Goal: Information Seeking & Learning: Learn about a topic

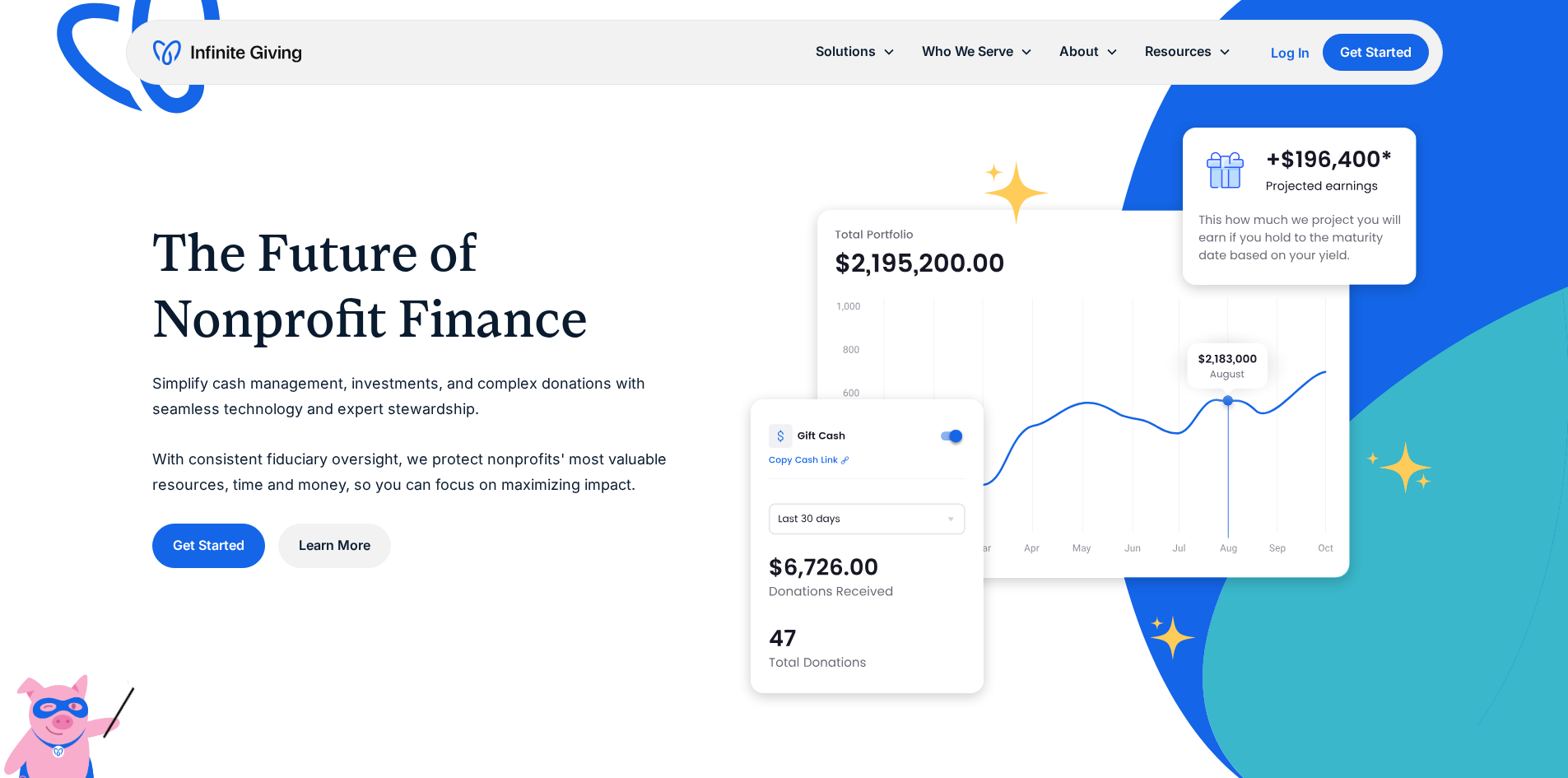
scroll to position [82, 0]
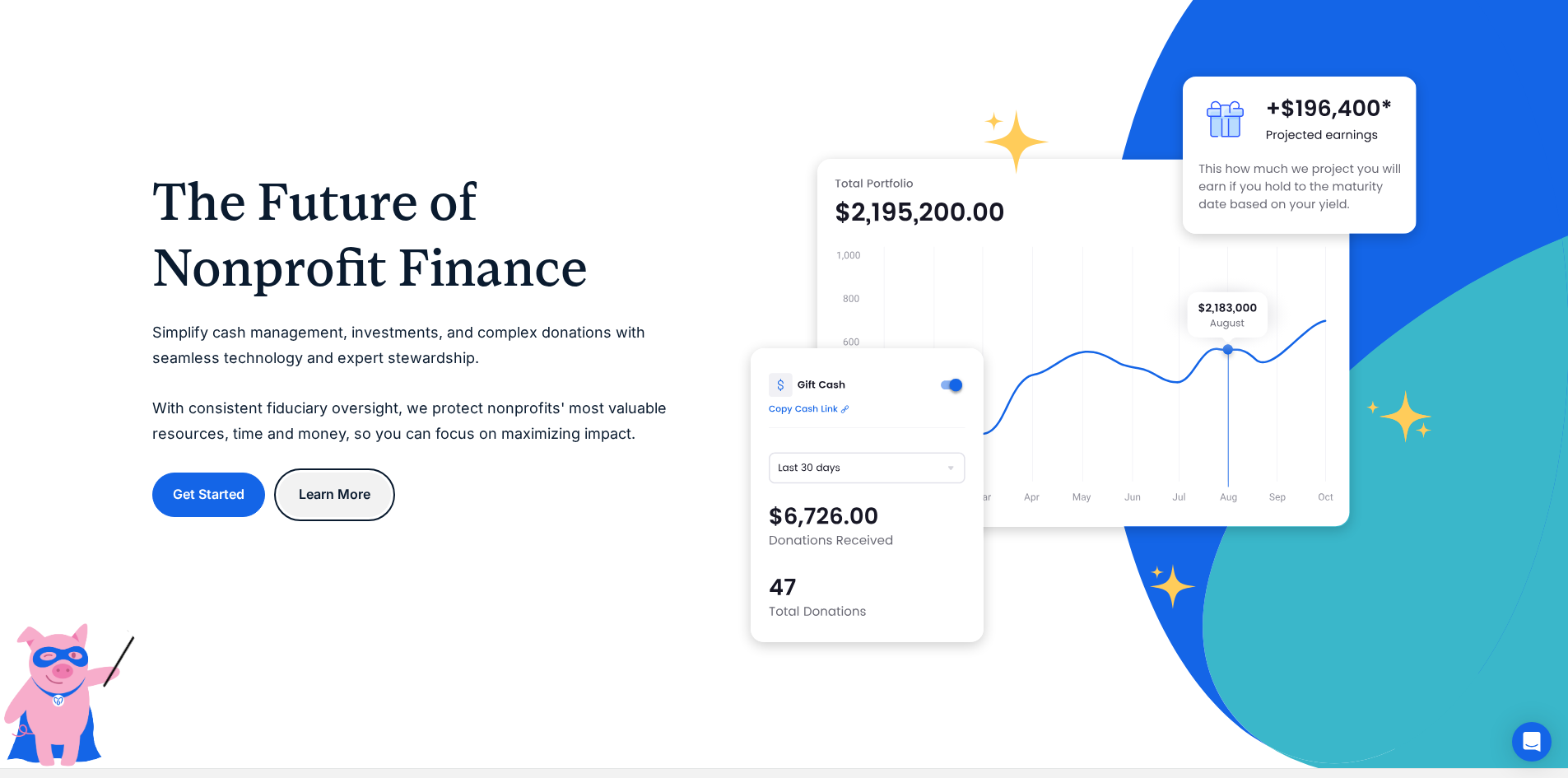
click at [316, 496] on link "Learn More" at bounding box center [335, 493] width 113 height 43
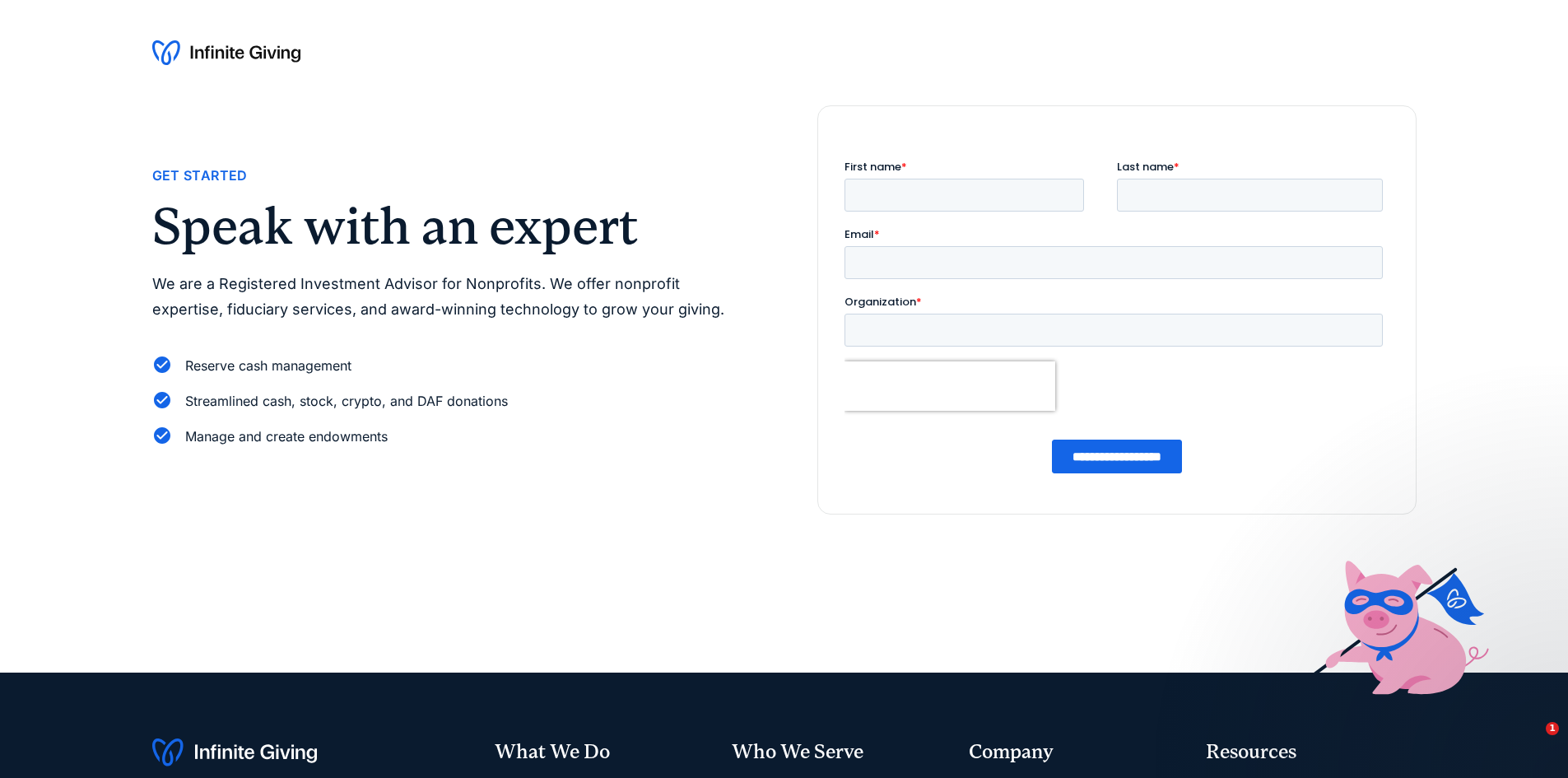
click at [255, 48] on img at bounding box center [226, 53] width 149 height 27
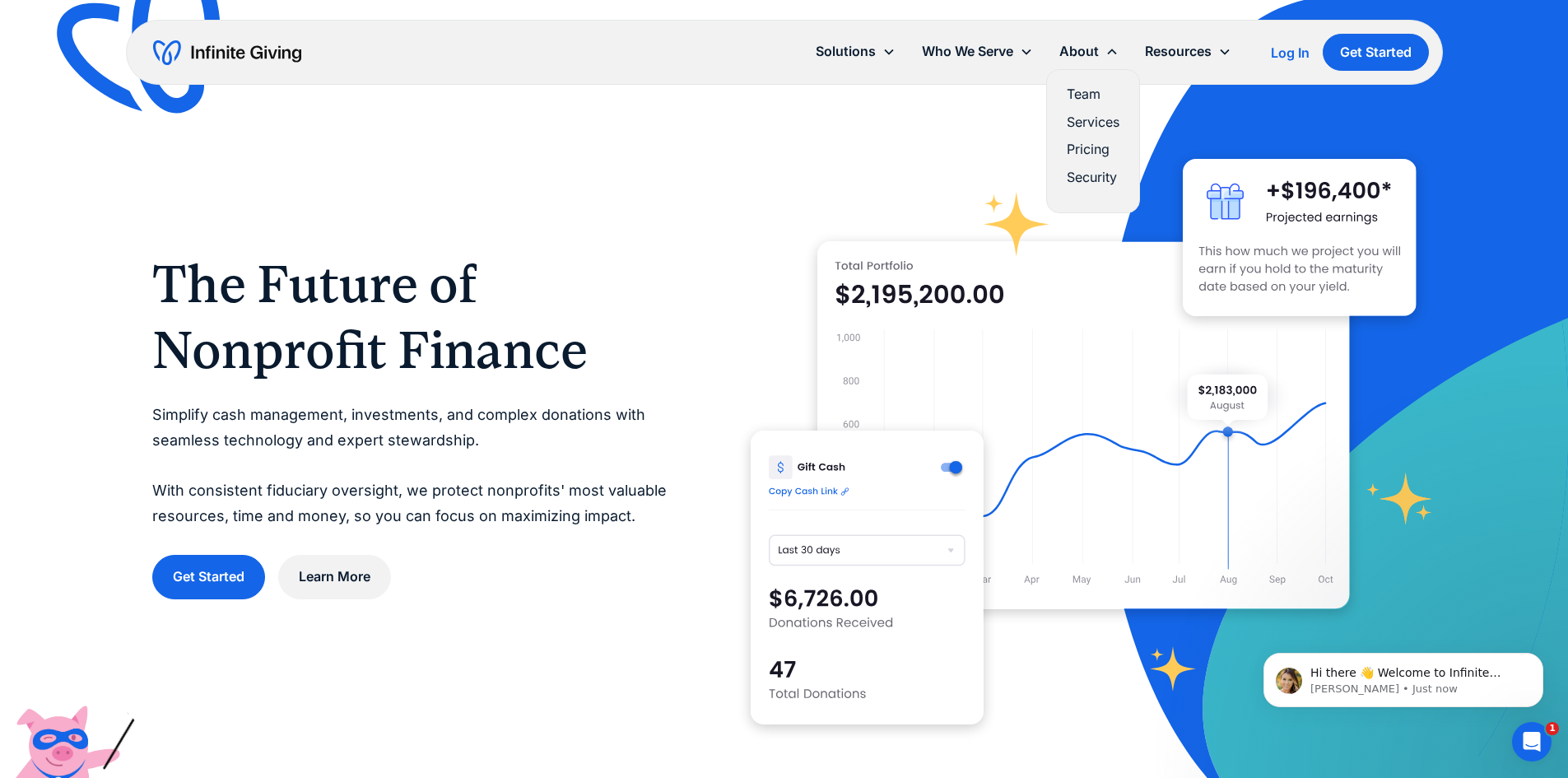
click at [1095, 116] on link "Services" at bounding box center [1093, 122] width 53 height 22
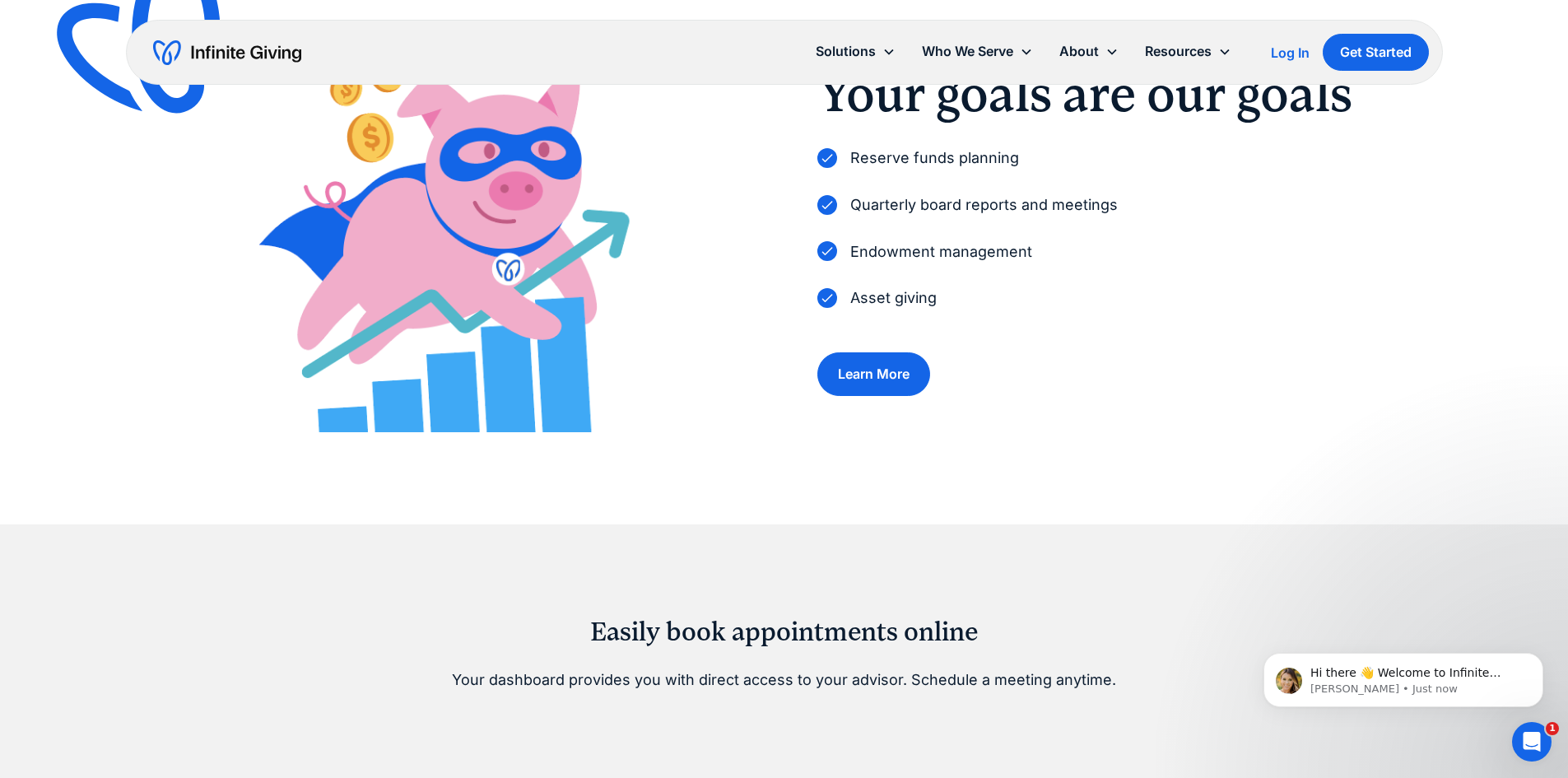
scroll to position [659, 0]
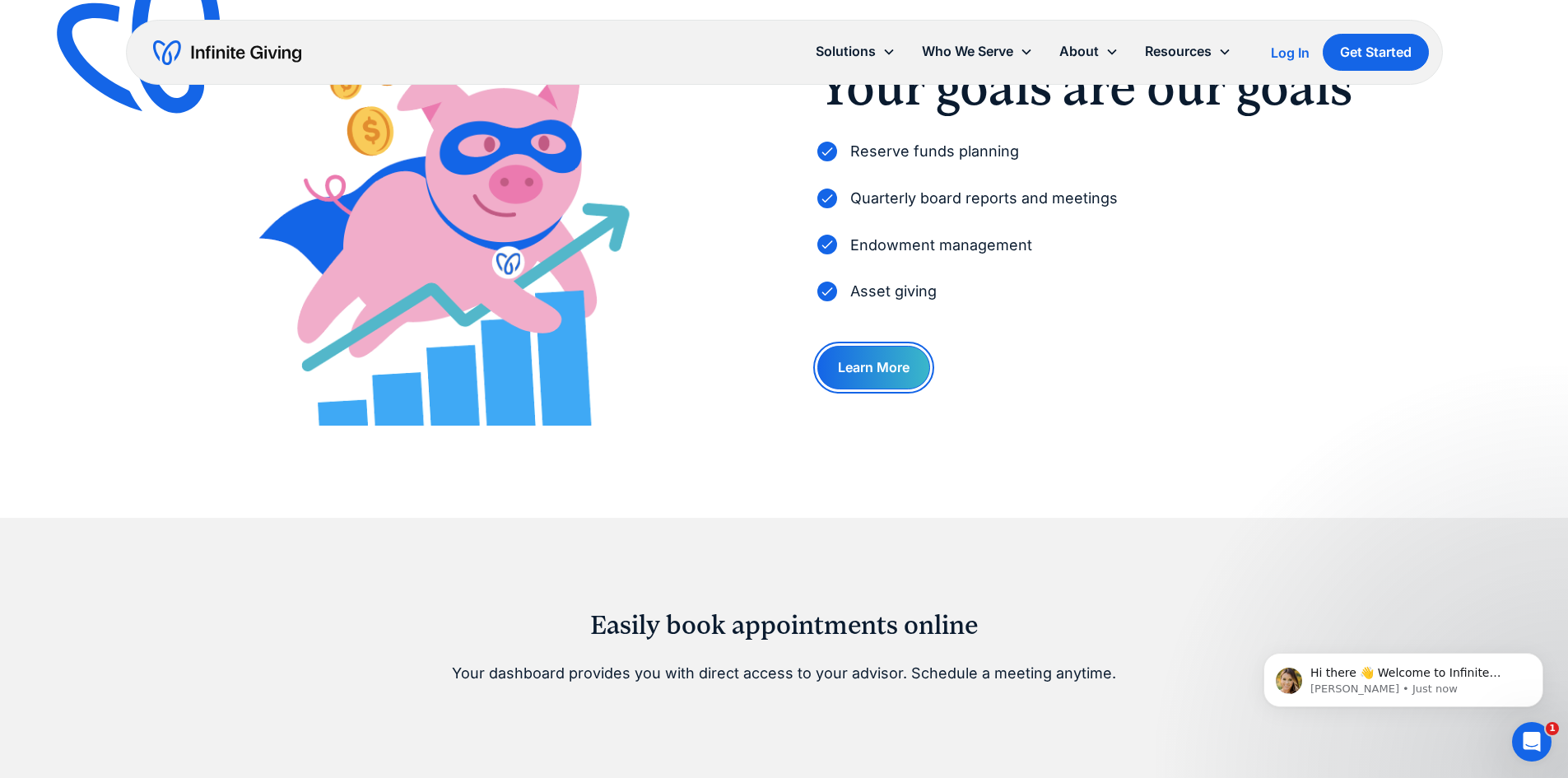
click at [863, 384] on link "Learn More" at bounding box center [874, 367] width 113 height 43
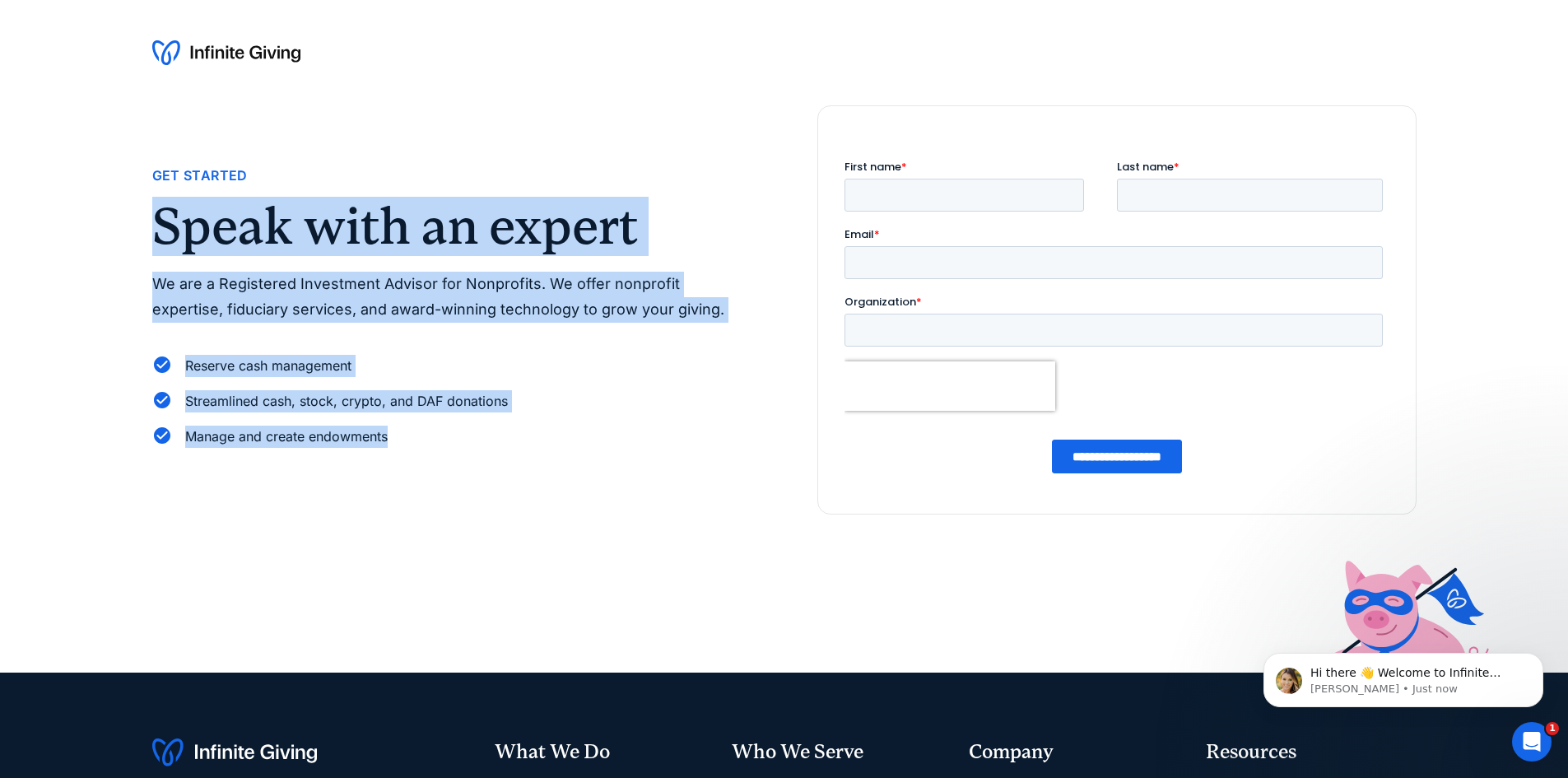
drag, startPoint x: 391, startPoint y: 433, endPoint x: 128, endPoint y: 202, distance: 350.0
click at [128, 202] on div "Get Started Speak with an expert We are a Registered Investment Advisor for Non…" at bounding box center [784, 388] width 1568 height 567
drag, startPoint x: 203, startPoint y: 233, endPoint x: 136, endPoint y: 320, distance: 109.8
click at [136, 320] on div "Get Started Speak with an expert We are a Registered Investment Advisor for Non…" at bounding box center [784, 388] width 1568 height 567
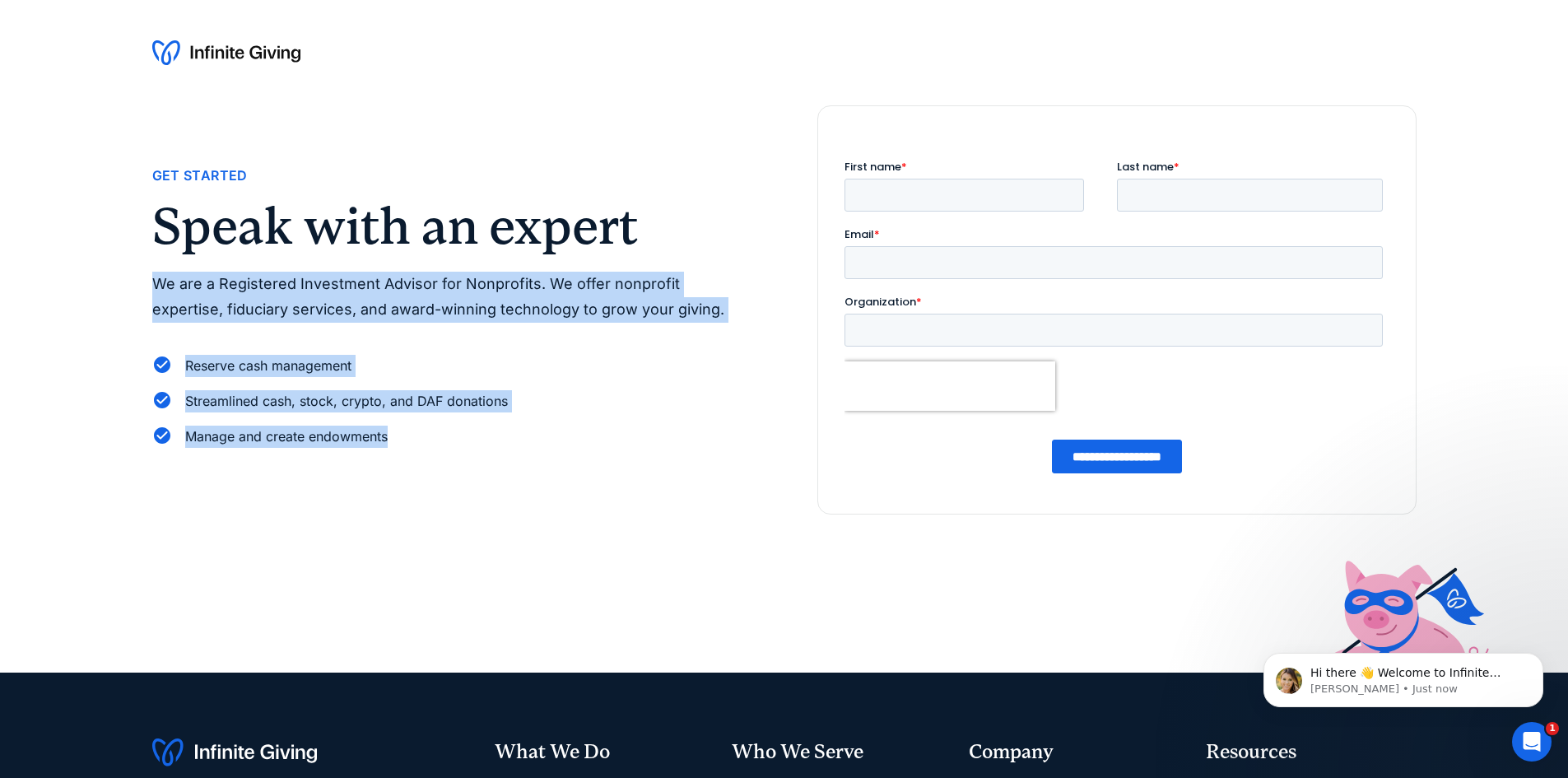
drag, startPoint x: 145, startPoint y: 279, endPoint x: 411, endPoint y: 454, distance: 318.4
click at [411, 454] on div "Get Started Speak with an expert We are a Registered Investment Advisor for Non…" at bounding box center [784, 388] width 1568 height 567
copy div "We are a Registered Investment Advisor for Nonprofits. We offer nonprofit exper…"
click at [573, 413] on div "Reserve cash management Streamlined cash, stock, crypto, and DAF donations Mana…" at bounding box center [452, 401] width 600 height 107
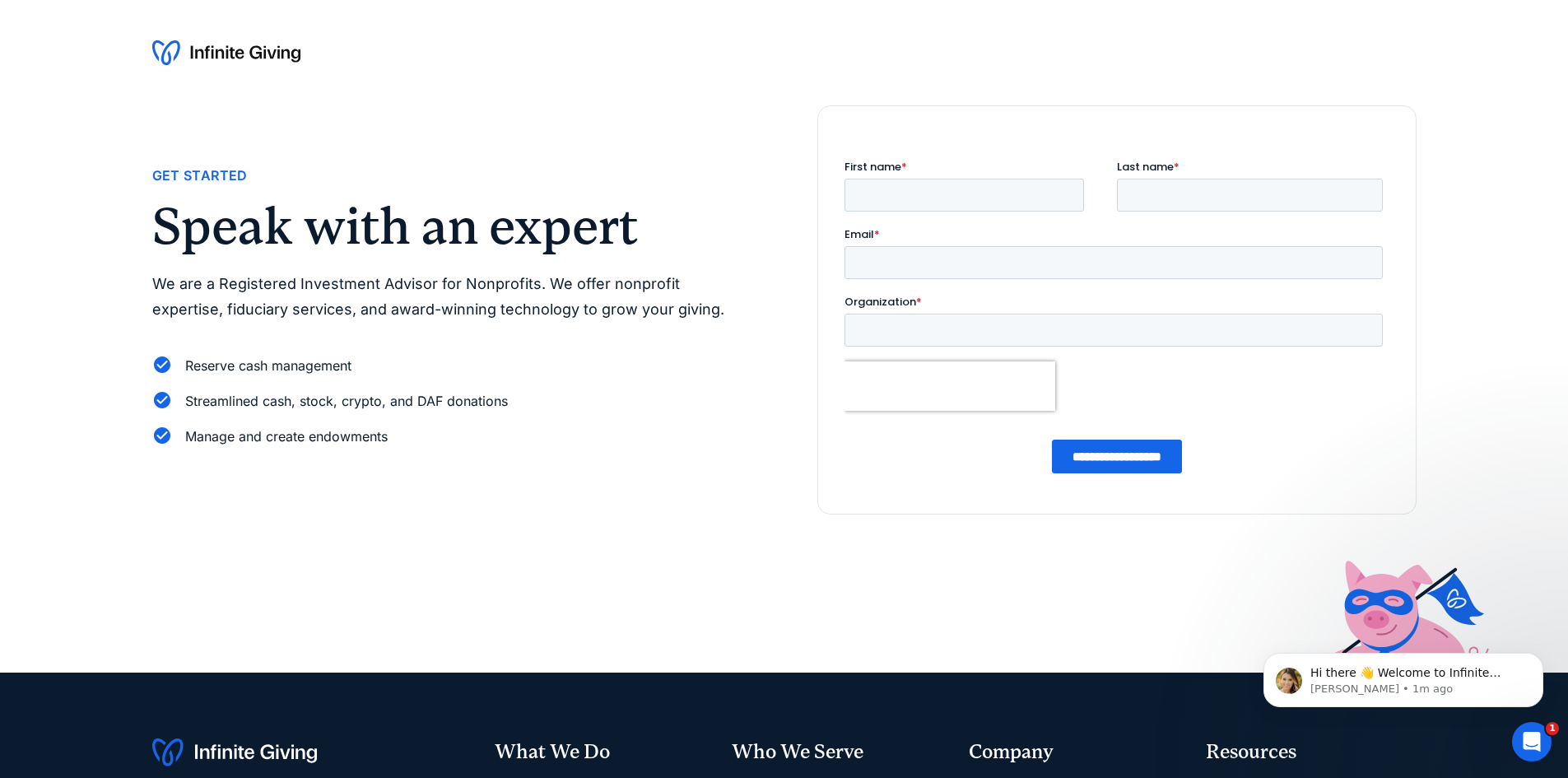
click at [222, 45] on img at bounding box center [226, 53] width 149 height 27
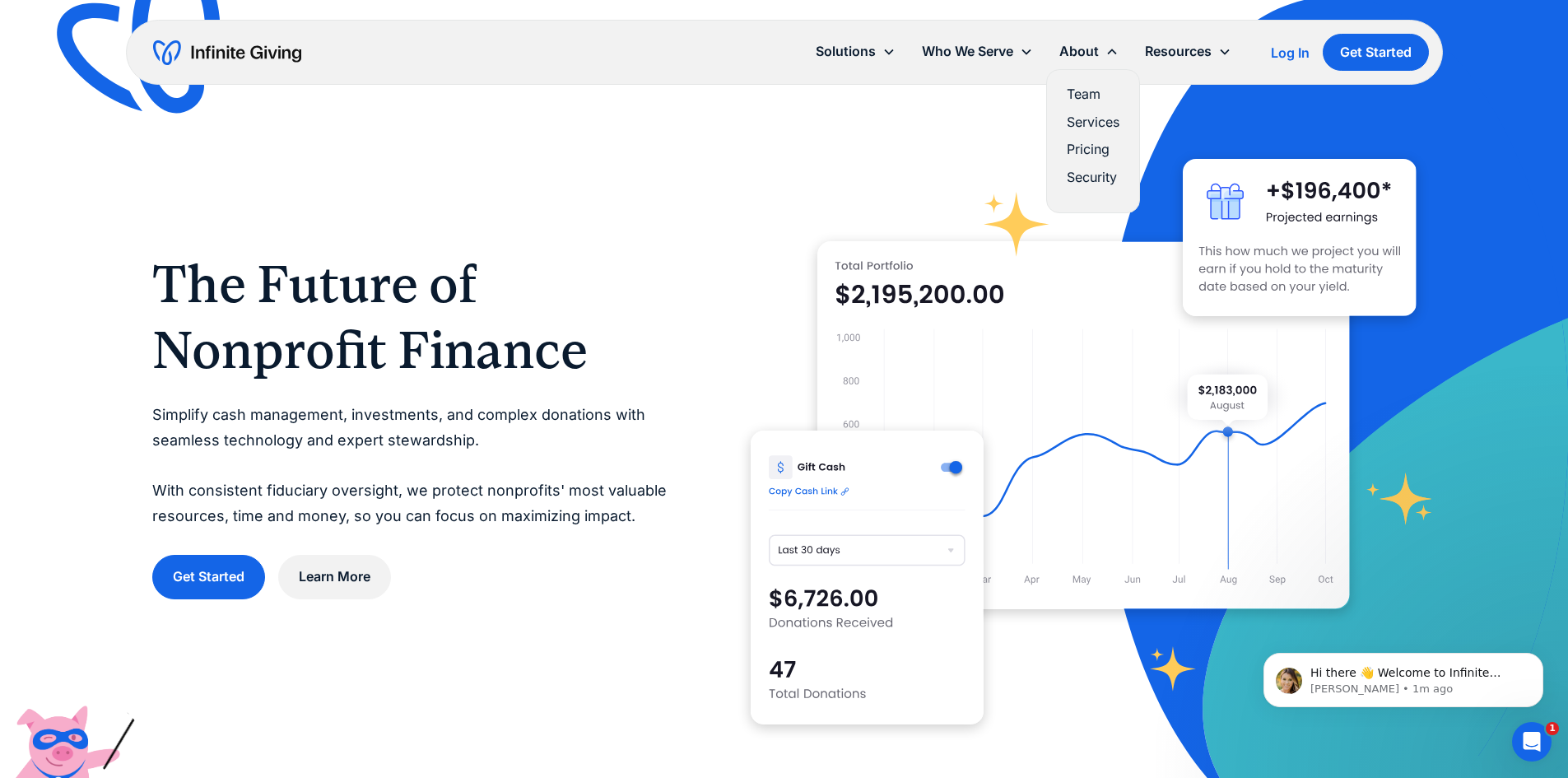
click at [1107, 142] on link "Pricing" at bounding box center [1093, 149] width 53 height 22
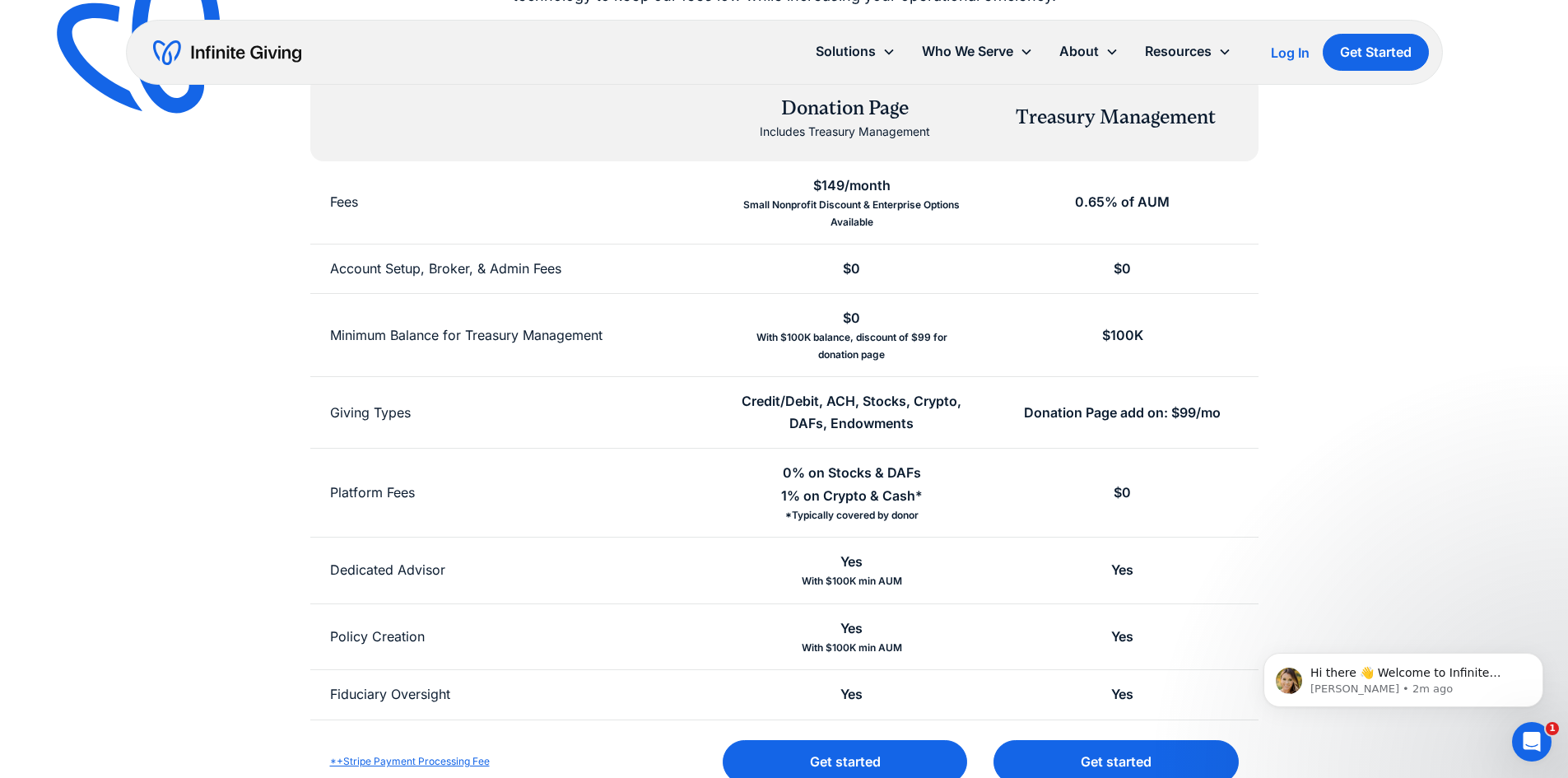
scroll to position [494, 0]
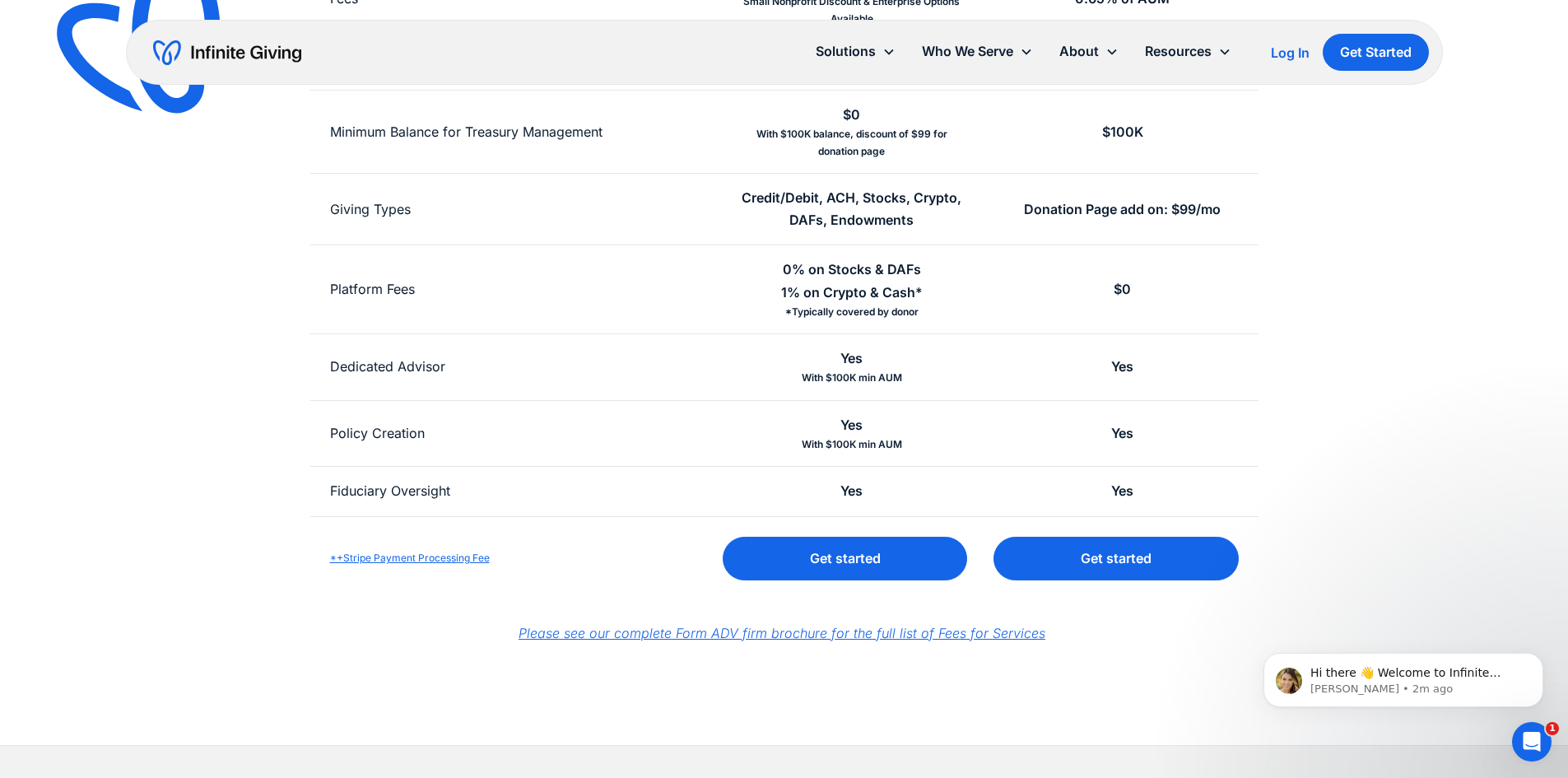
click at [732, 631] on em "Please see our complete Form ADV firm brochure for the full list of Fees for Se…" at bounding box center [782, 633] width 527 height 17
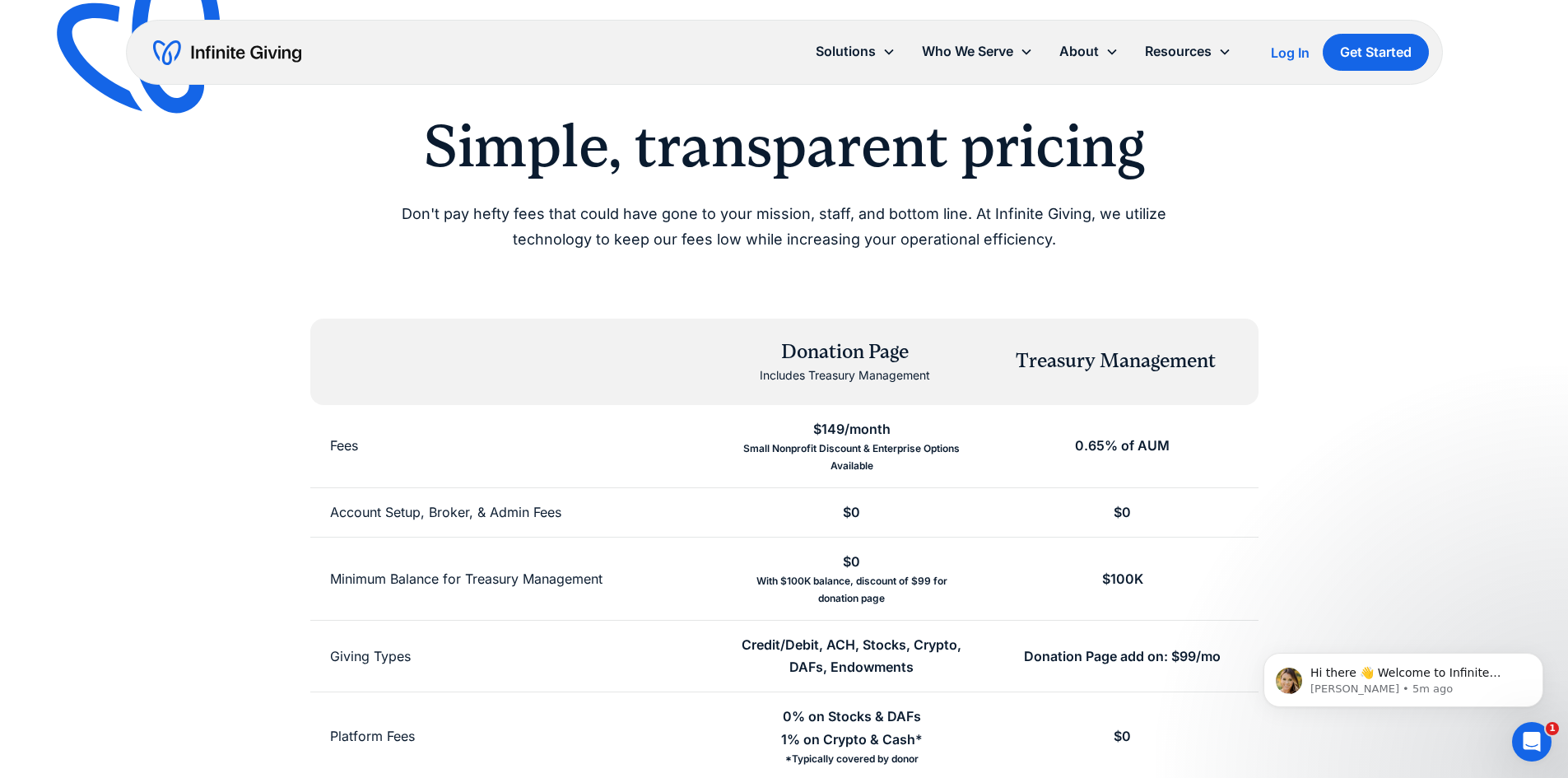
scroll to position [46, 0]
click at [1088, 65] on div "About" at bounding box center [1089, 51] width 86 height 35
click at [1088, 62] on div "About" at bounding box center [1079, 51] width 40 height 22
click at [1083, 117] on link "Services" at bounding box center [1093, 122] width 53 height 22
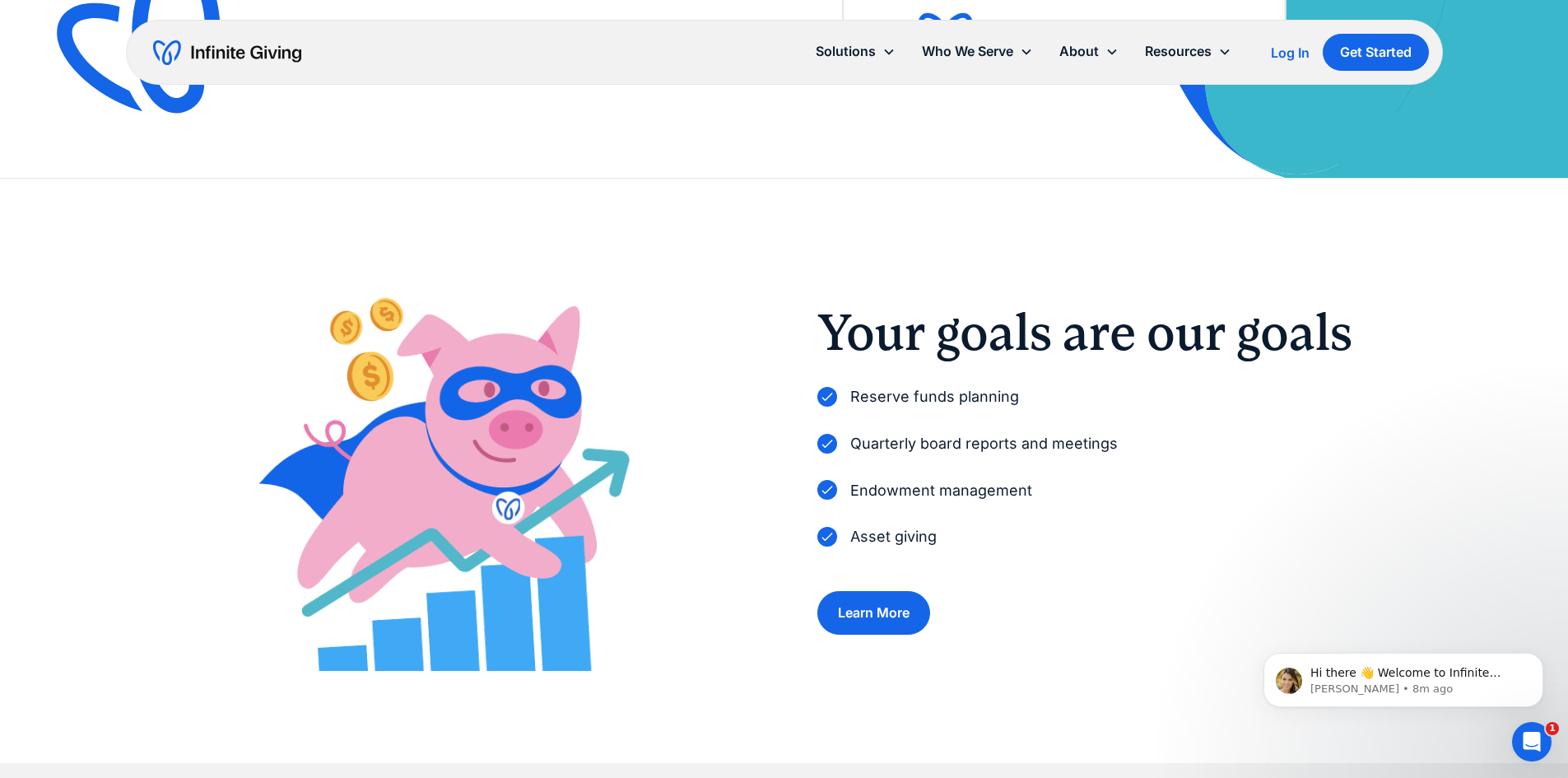
scroll to position [411, 0]
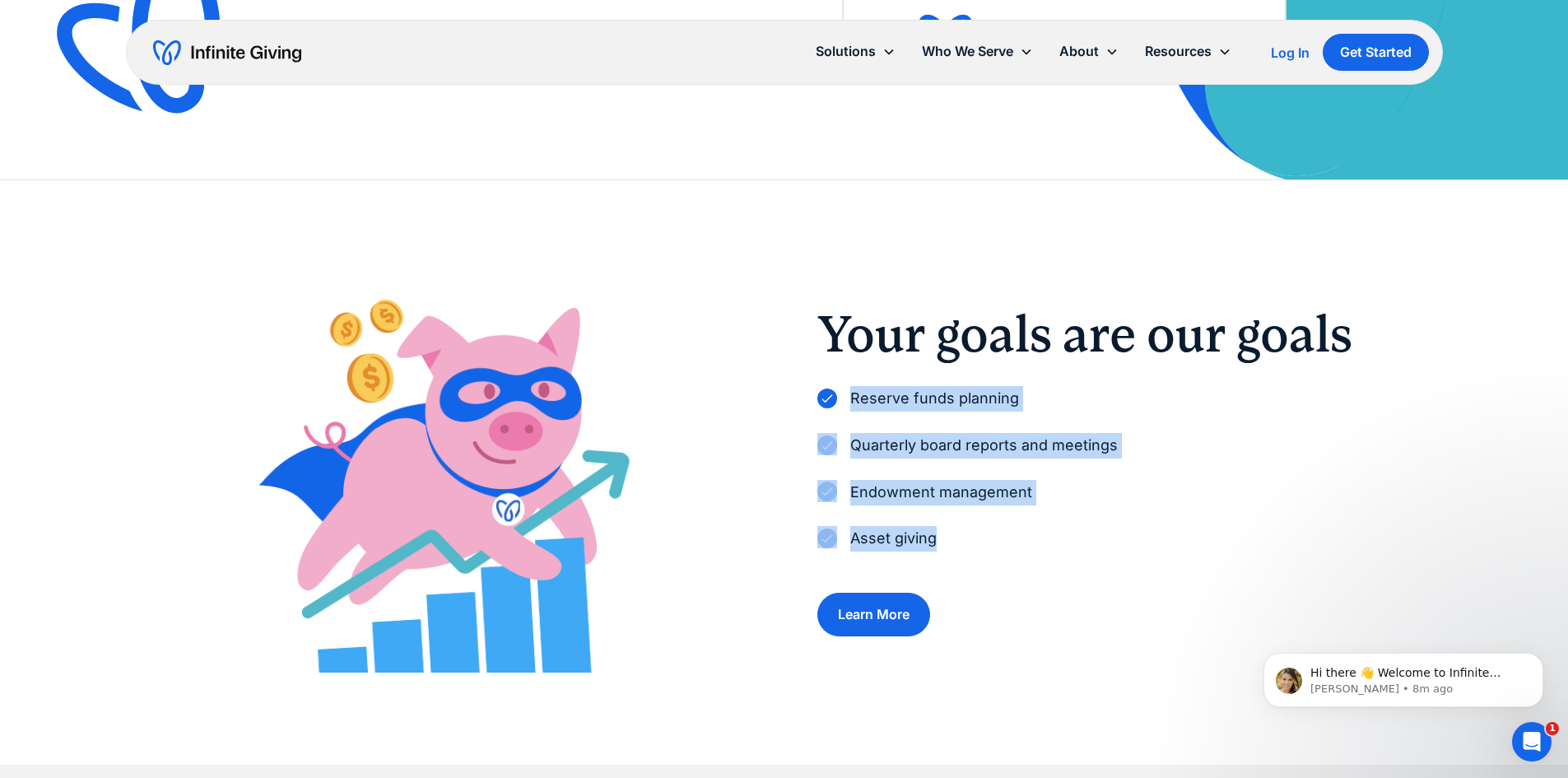
drag, startPoint x: 945, startPoint y: 538, endPoint x: 845, endPoint y: 399, distance: 171.2
click at [845, 399] on div "Reserve funds planning Quarterly board reports and meetings Endowment managemen…" at bounding box center [1117, 472] width 600 height 186
click at [955, 523] on div "Reserve funds planning Quarterly board reports and meetings Endowment managemen…" at bounding box center [1117, 472] width 600 height 186
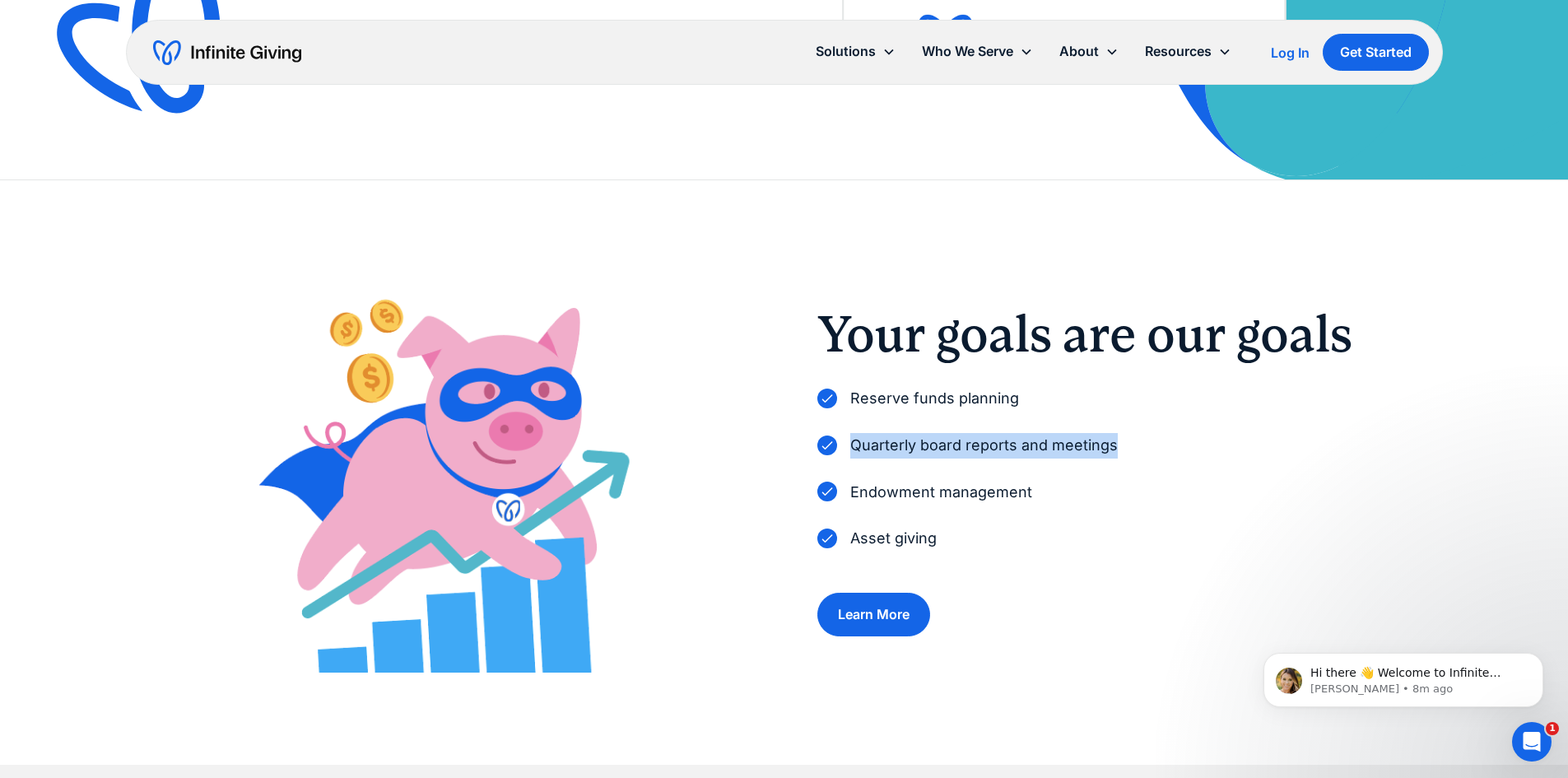
drag, startPoint x: 1130, startPoint y: 439, endPoint x: 853, endPoint y: 446, distance: 277.1
click at [853, 446] on div "Quarterly board reports and meetings" at bounding box center [1117, 450] width 600 height 34
copy p "Quarterly board reports and meetings"
click at [1004, 451] on p "Quarterly board reports and meetings" at bounding box center [984, 446] width 268 height 26
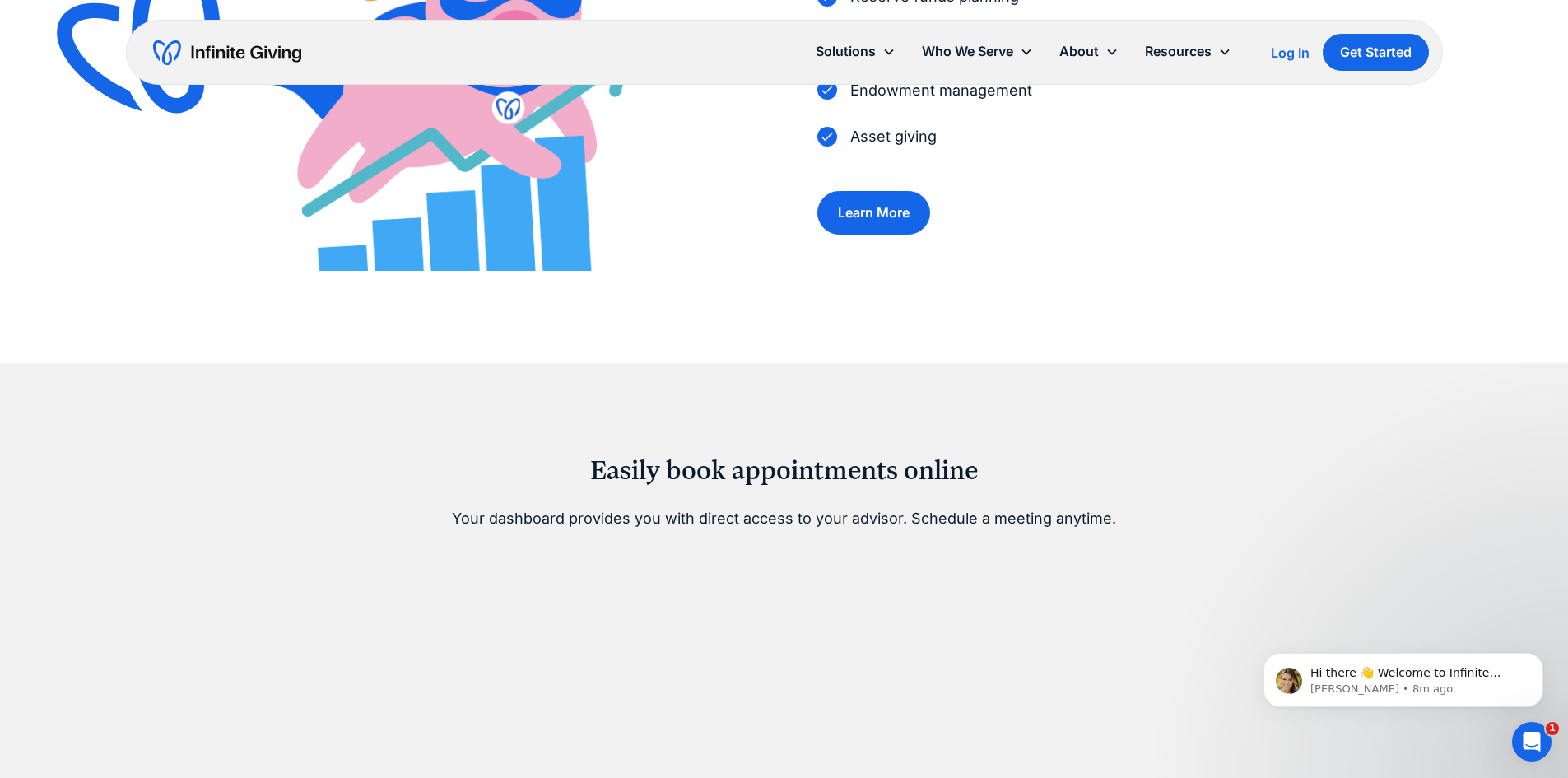
scroll to position [576, 0]
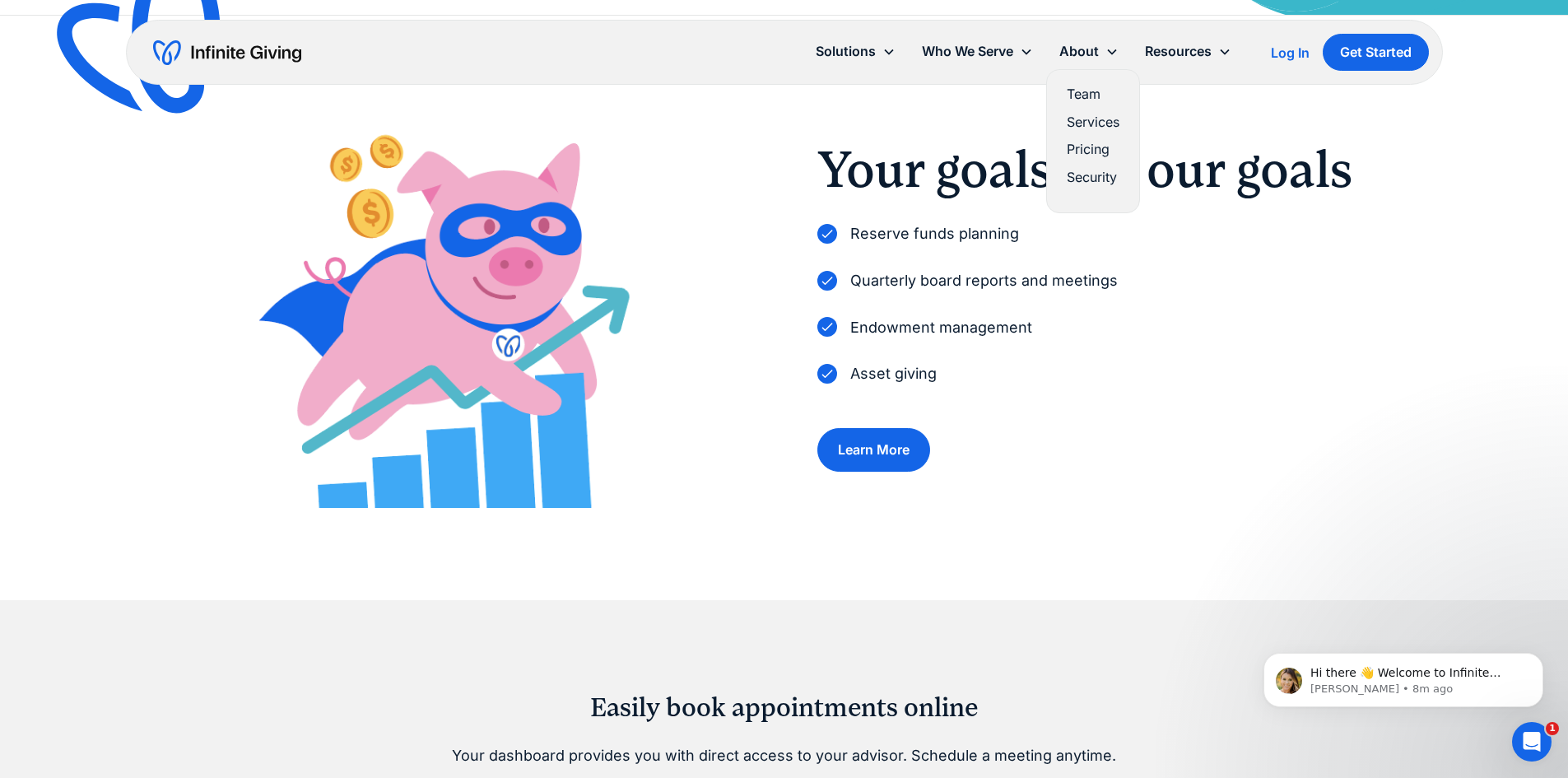
click at [1078, 37] on div "About" at bounding box center [1089, 51] width 86 height 35
click at [1067, 156] on link "Pricing" at bounding box center [1093, 149] width 53 height 22
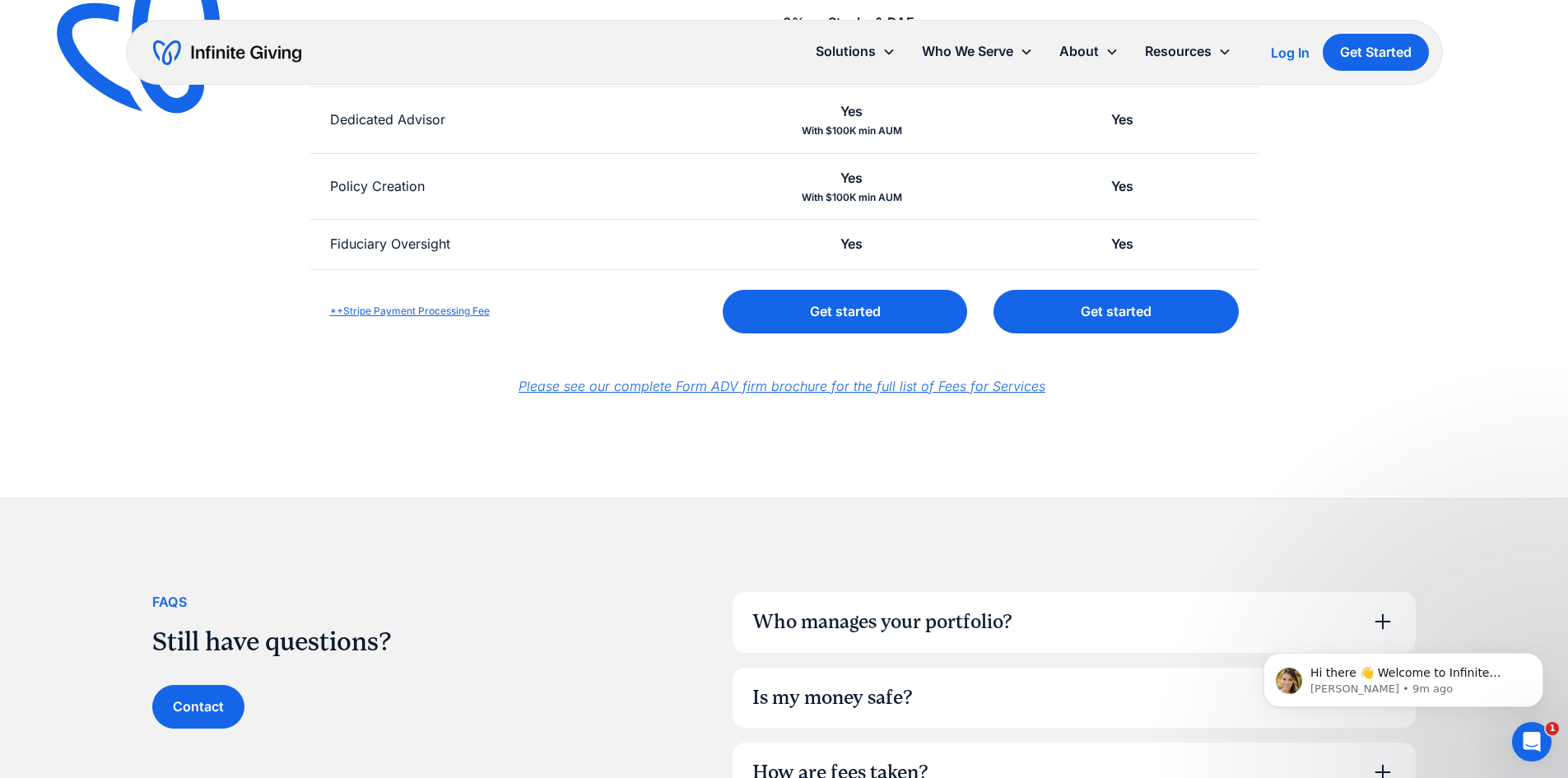
scroll to position [823, 0]
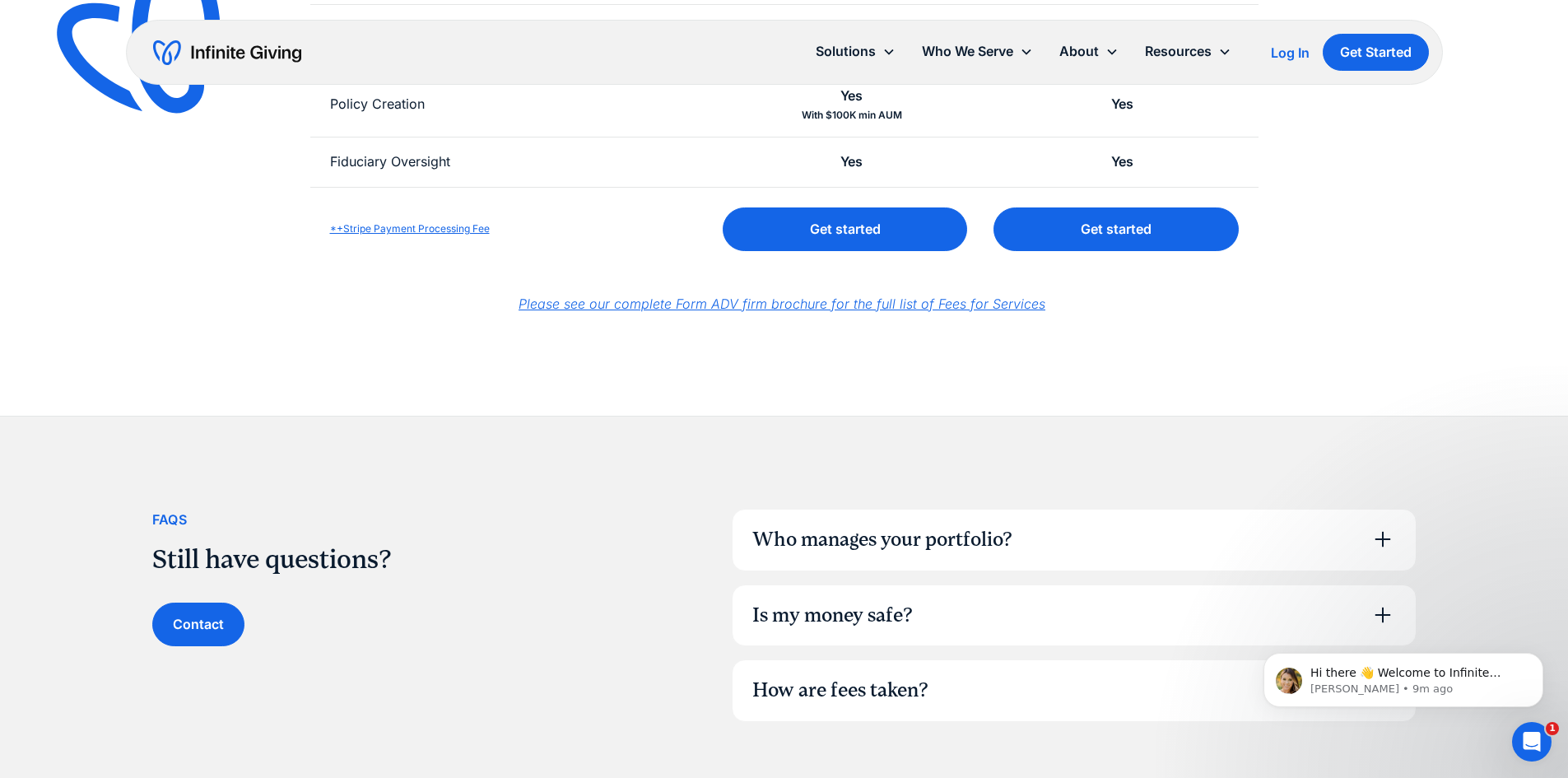
click at [662, 304] on em "Please see our complete Form ADV firm brochure for the full list of Fees for Se…" at bounding box center [782, 303] width 527 height 17
